Goal: Communication & Community: Answer question/provide support

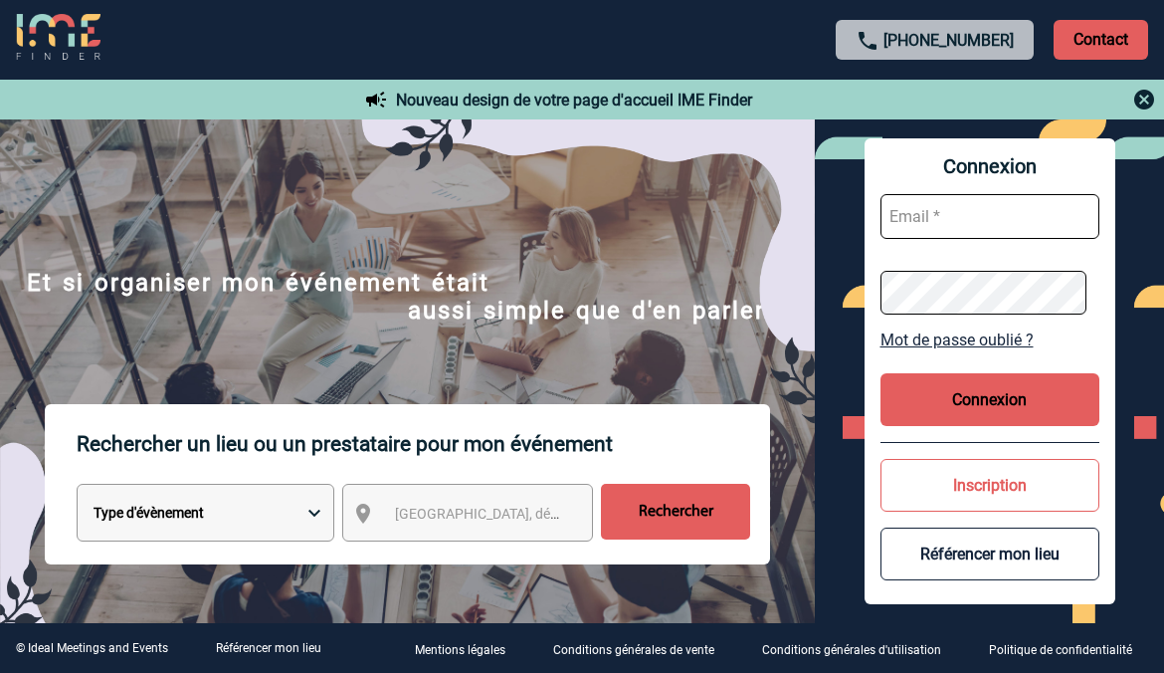
click at [926, 231] on input "text" at bounding box center [990, 216] width 219 height 45
type input "nadia.louzani@sanofi.com"
click at [1047, 400] on button "Connexion" at bounding box center [990, 399] width 219 height 53
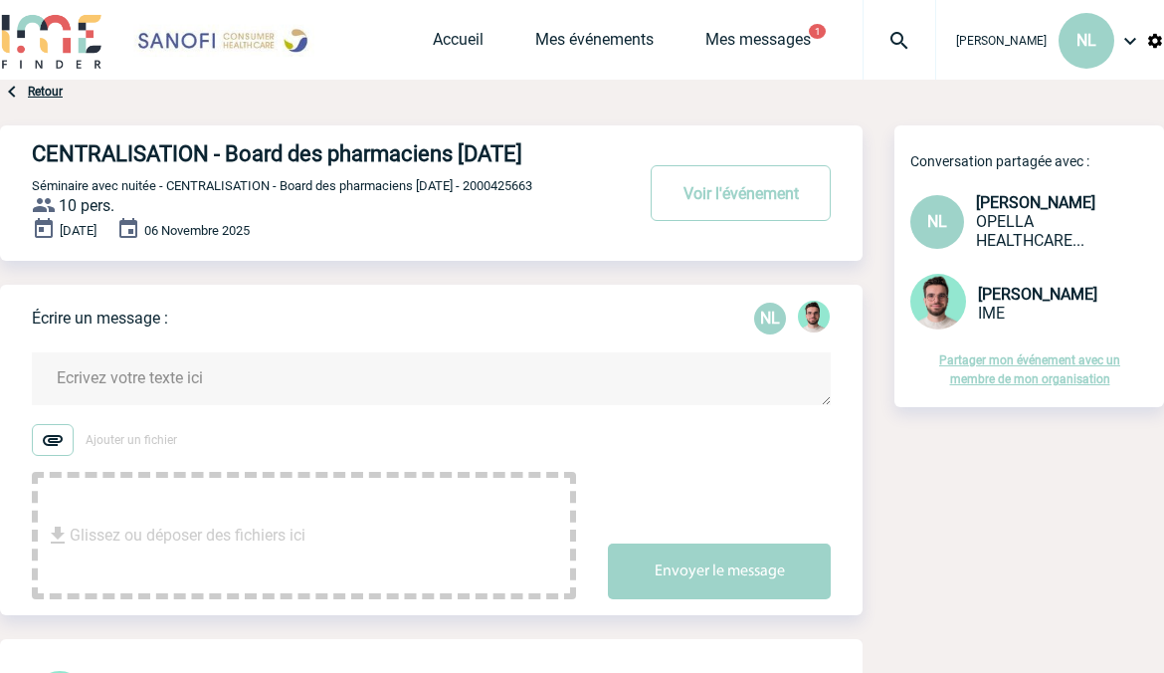
click at [304, 399] on textarea at bounding box center [431, 378] width 799 height 53
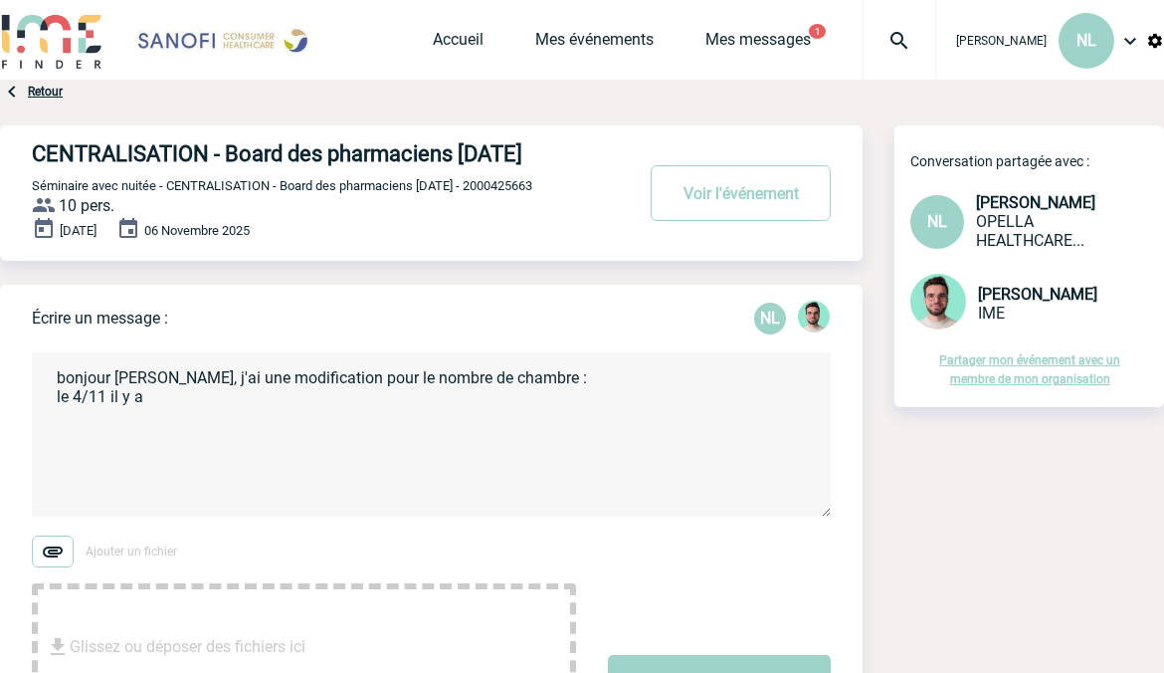
paste textarea "8 chambres le 4 et 9 chambres le 5/11"
click at [137, 424] on textarea "bonjour [PERSON_NAME], j'ai une modification pour le nombre de chambre : le 4/1…" at bounding box center [431, 434] width 799 height 164
click at [268, 422] on textarea "bonjour [PERSON_NAME], j'ai une modification pour le nombre de chambre : le 4/1…" at bounding box center [431, 434] width 799 height 164
drag, startPoint x: 268, startPoint y: 422, endPoint x: 278, endPoint y: 420, distance: 10.1
click at [278, 420] on textarea "bonjour [PERSON_NAME], j'ai une modification pour le nombre de chambre : le 4/1…" at bounding box center [431, 434] width 799 height 164
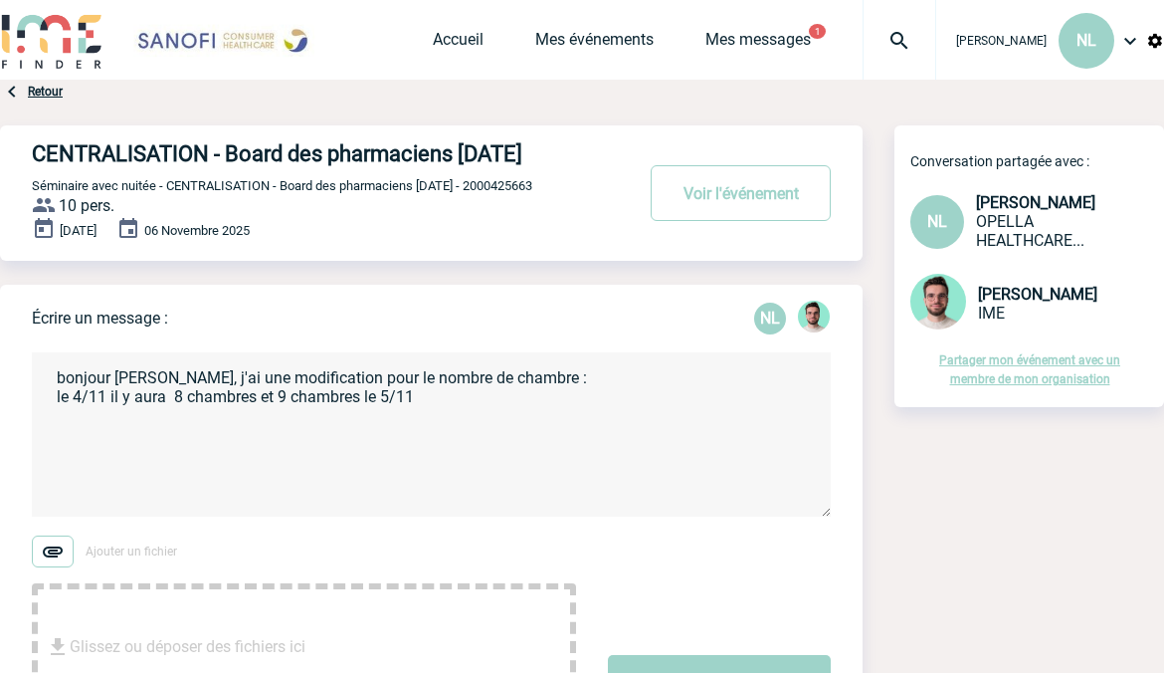
drag, startPoint x: 380, startPoint y: 429, endPoint x: 418, endPoint y: 426, distance: 37.9
click at [418, 426] on textarea "bonjour [PERSON_NAME], j'ai une modification pour le nombre de chambre : le 4/1…" at bounding box center [431, 434] width 799 height 164
drag, startPoint x: 363, startPoint y: 414, endPoint x: 389, endPoint y: 422, distance: 27.1
click at [389, 422] on textarea "bonjour [PERSON_NAME], j'ai une modification pour le nombre de chambre : le 4/1…" at bounding box center [431, 434] width 799 height 164
click at [387, 422] on textarea "bonjour [PERSON_NAME], j'ai une modification pour le nombre de chambre : le 4/1…" at bounding box center [431, 434] width 799 height 164
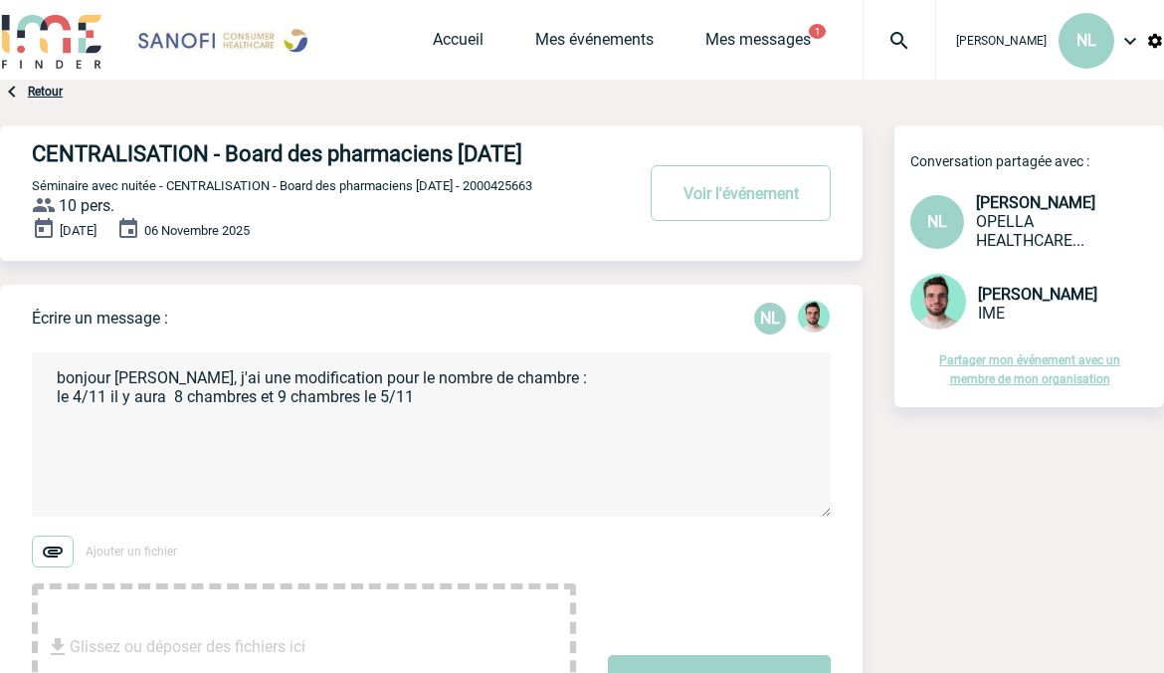
drag, startPoint x: 363, startPoint y: 426, endPoint x: 412, endPoint y: 430, distance: 48.9
click at [412, 430] on textarea "bonjour [PERSON_NAME], j'ai une modification pour le nombre de chambre : le 4/1…" at bounding box center [431, 434] width 799 height 164
click at [280, 422] on textarea "bonjour [PERSON_NAME], j'ai une modification pour le nombre de chambre : le 4/1…" at bounding box center [431, 434] width 799 height 164
paste textarea "le 5/11"
click at [510, 419] on textarea "bonjour [PERSON_NAME], j'ai une modification pour le nombre de chambre : le 4/1…" at bounding box center [431, 434] width 799 height 164
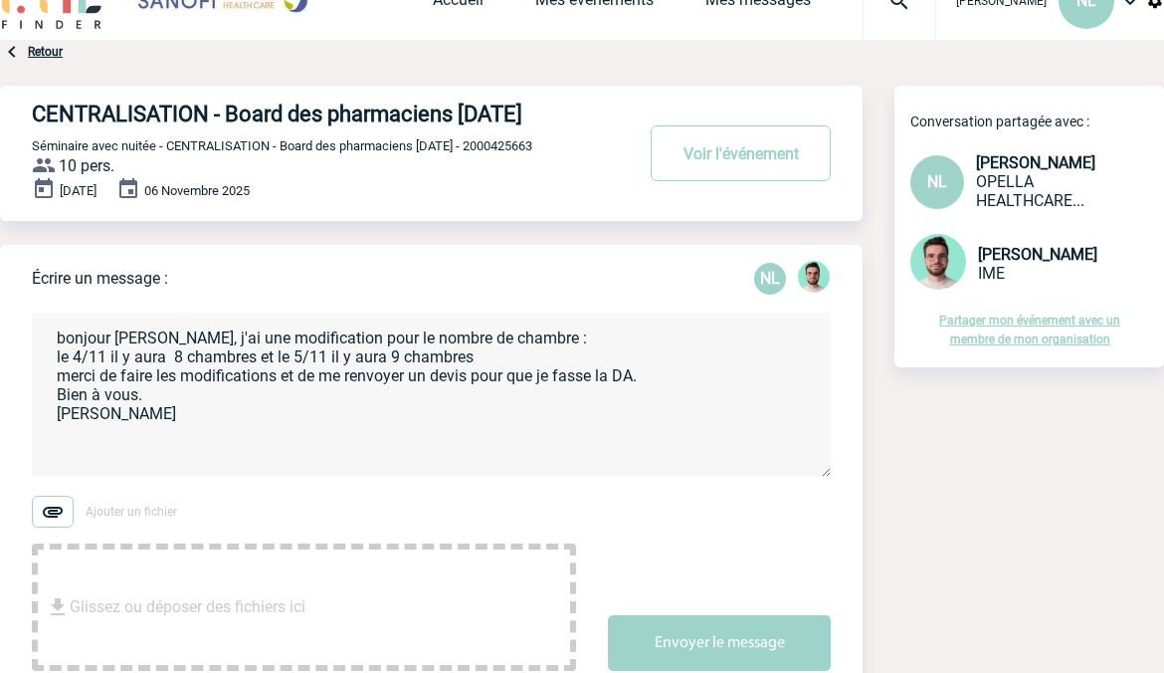
scroll to position [100, 0]
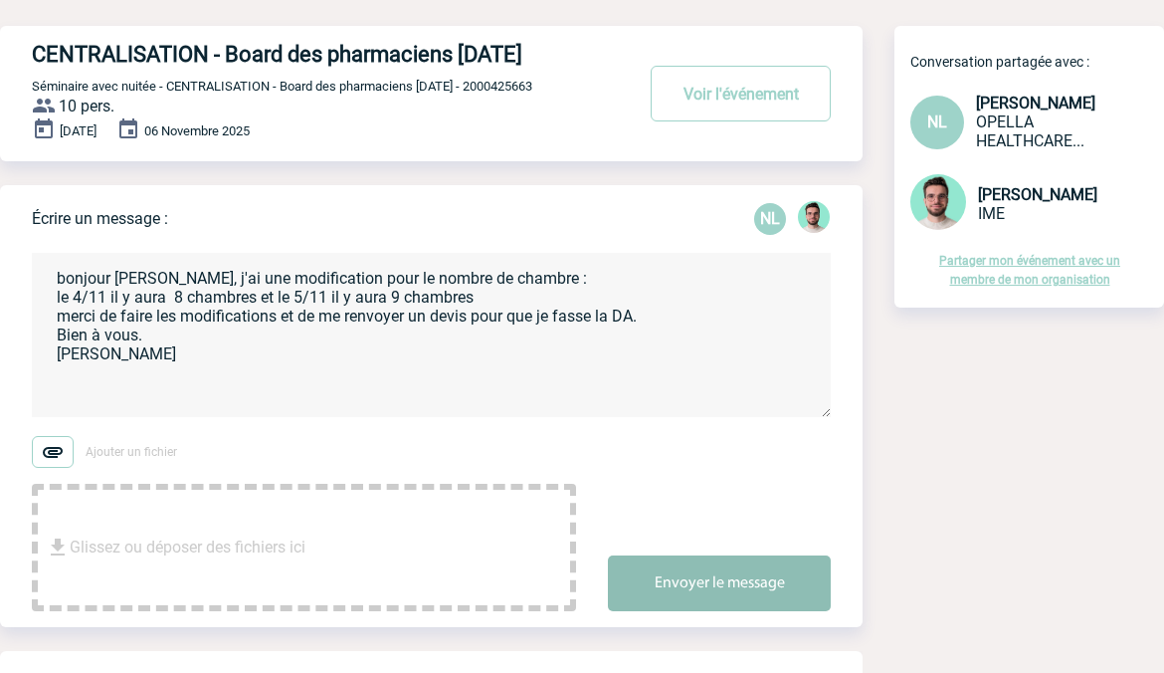
type textarea "bonjour [PERSON_NAME], j'ai une modification pour le nombre de chambre : le 4/1…"
click at [747, 611] on button "Envoyer le message" at bounding box center [719, 583] width 223 height 56
